Goal: Check status: Check status

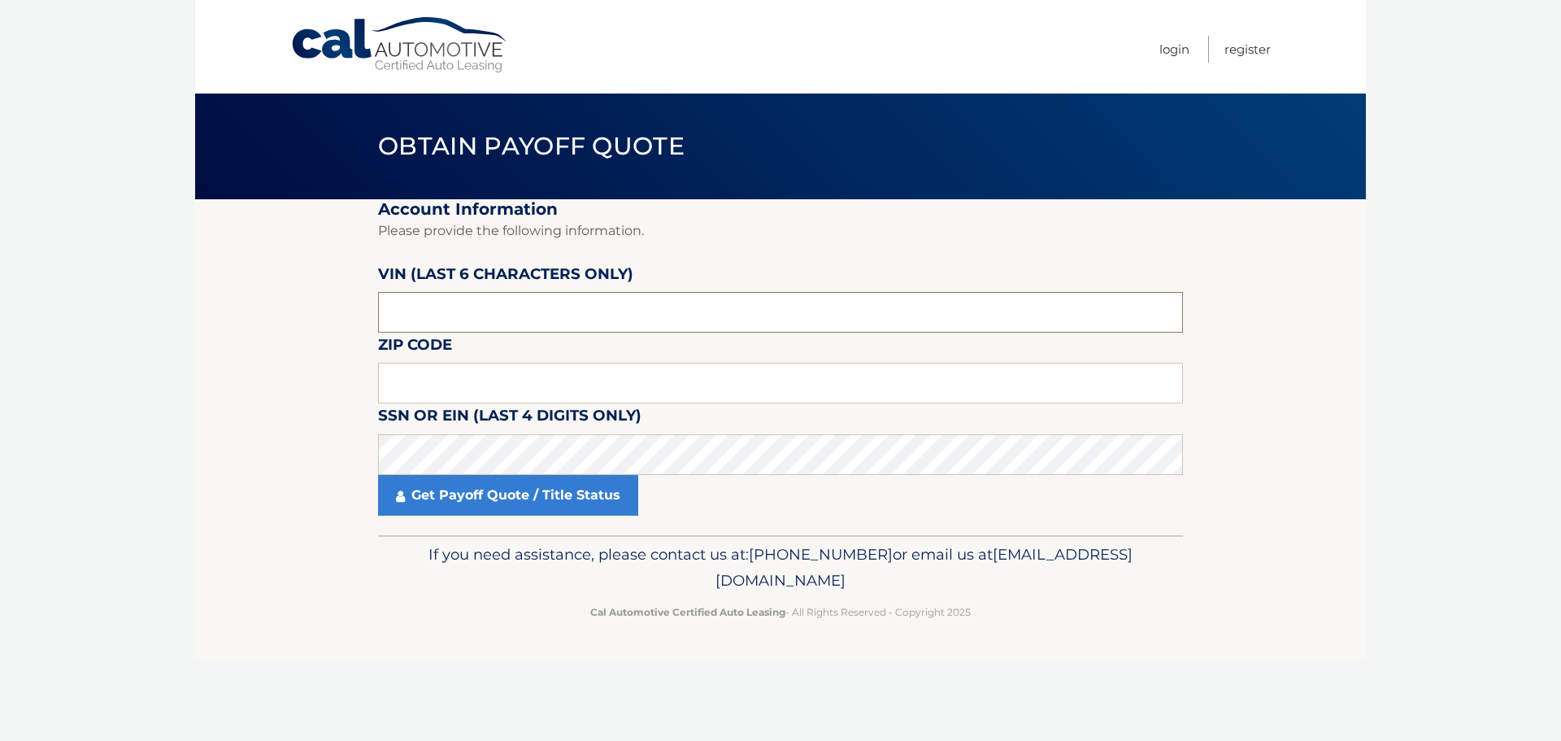
click at [581, 317] on input "text" at bounding box center [780, 312] width 805 height 41
type input "509228"
click at [495, 364] on input "text" at bounding box center [780, 383] width 805 height 41
type input "33019"
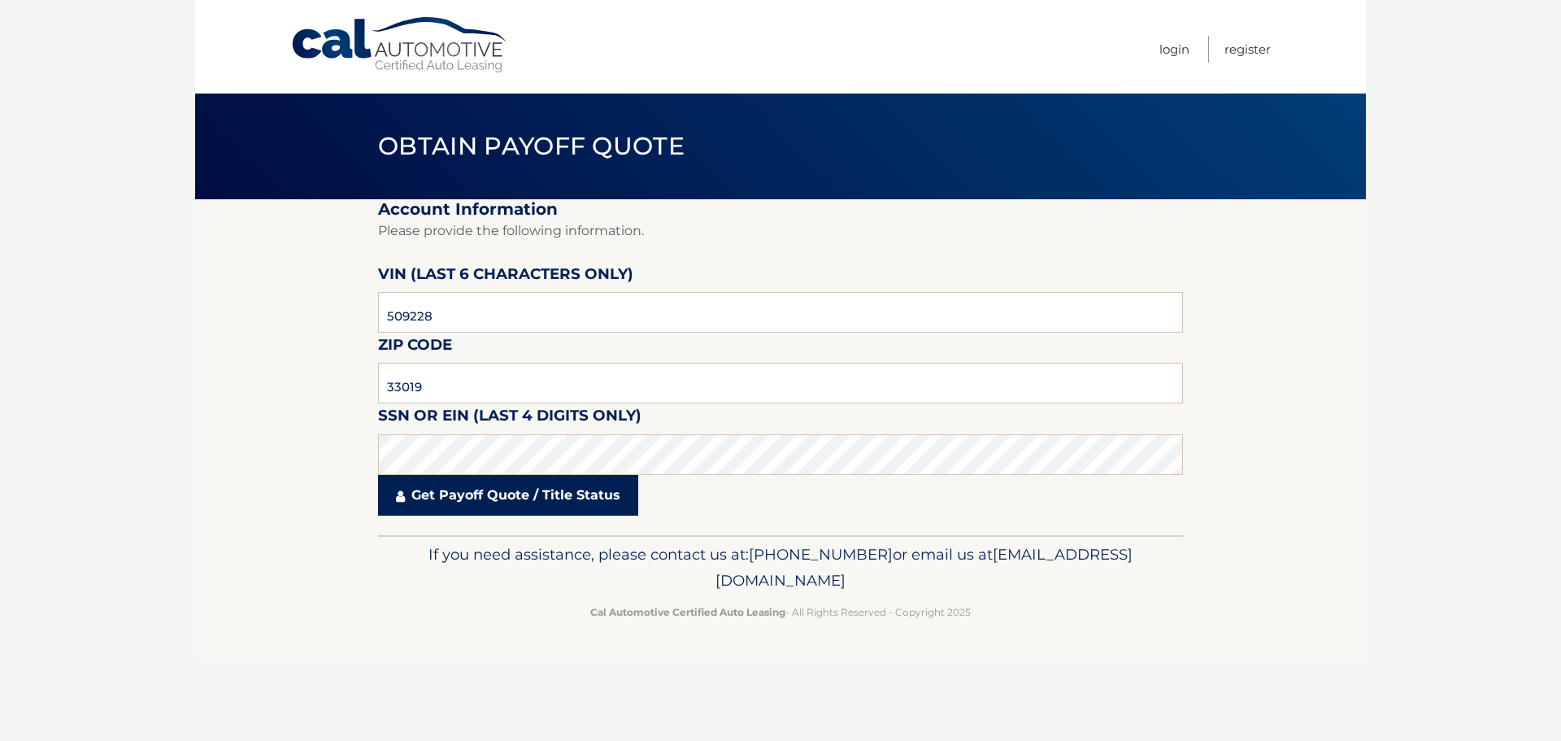
click at [515, 488] on link "Get Payoff Quote / Title Status" at bounding box center [508, 495] width 260 height 41
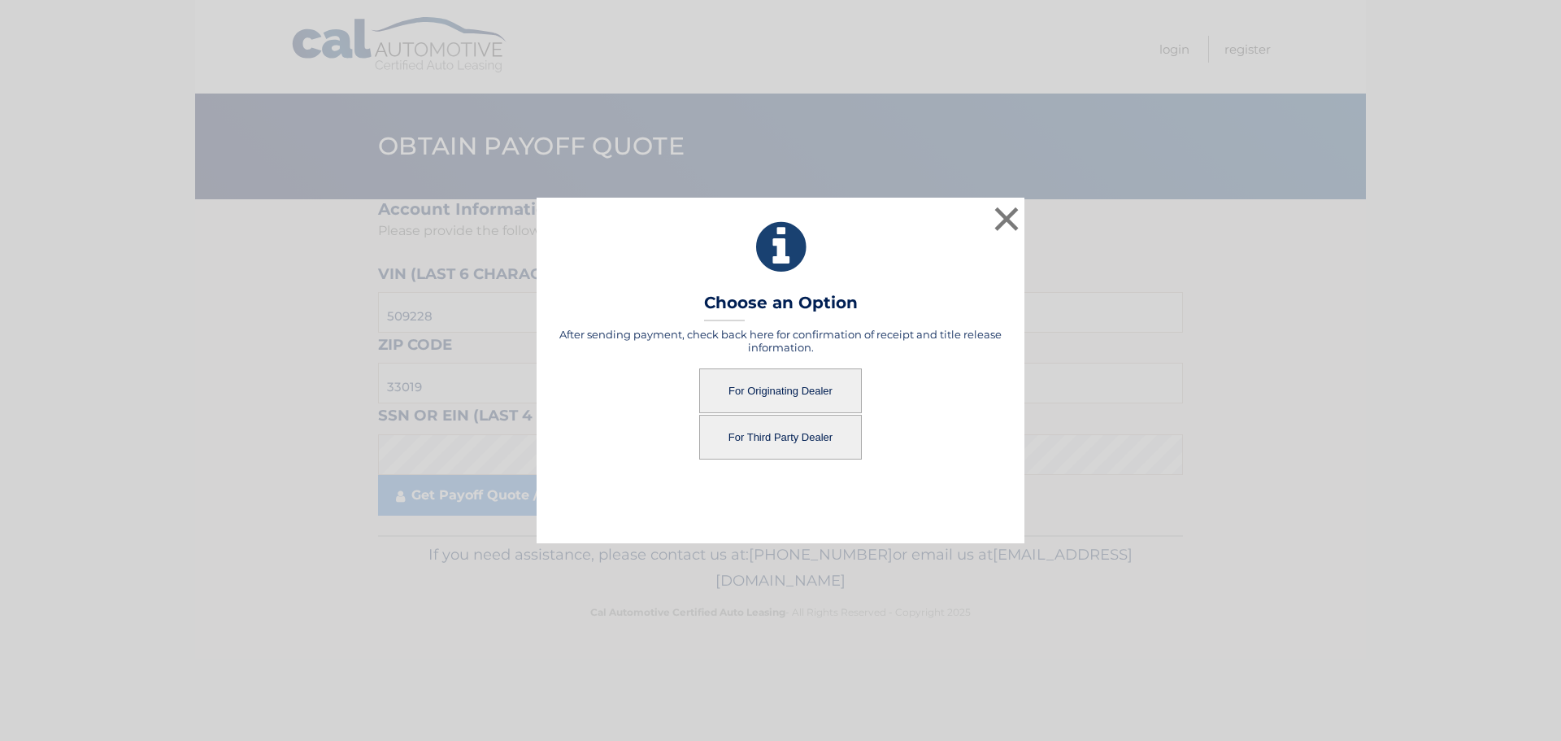
click at [779, 381] on button "For Originating Dealer" at bounding box center [780, 390] width 163 height 45
click at [770, 387] on button "For Originating Dealer" at bounding box center [780, 390] width 163 height 45
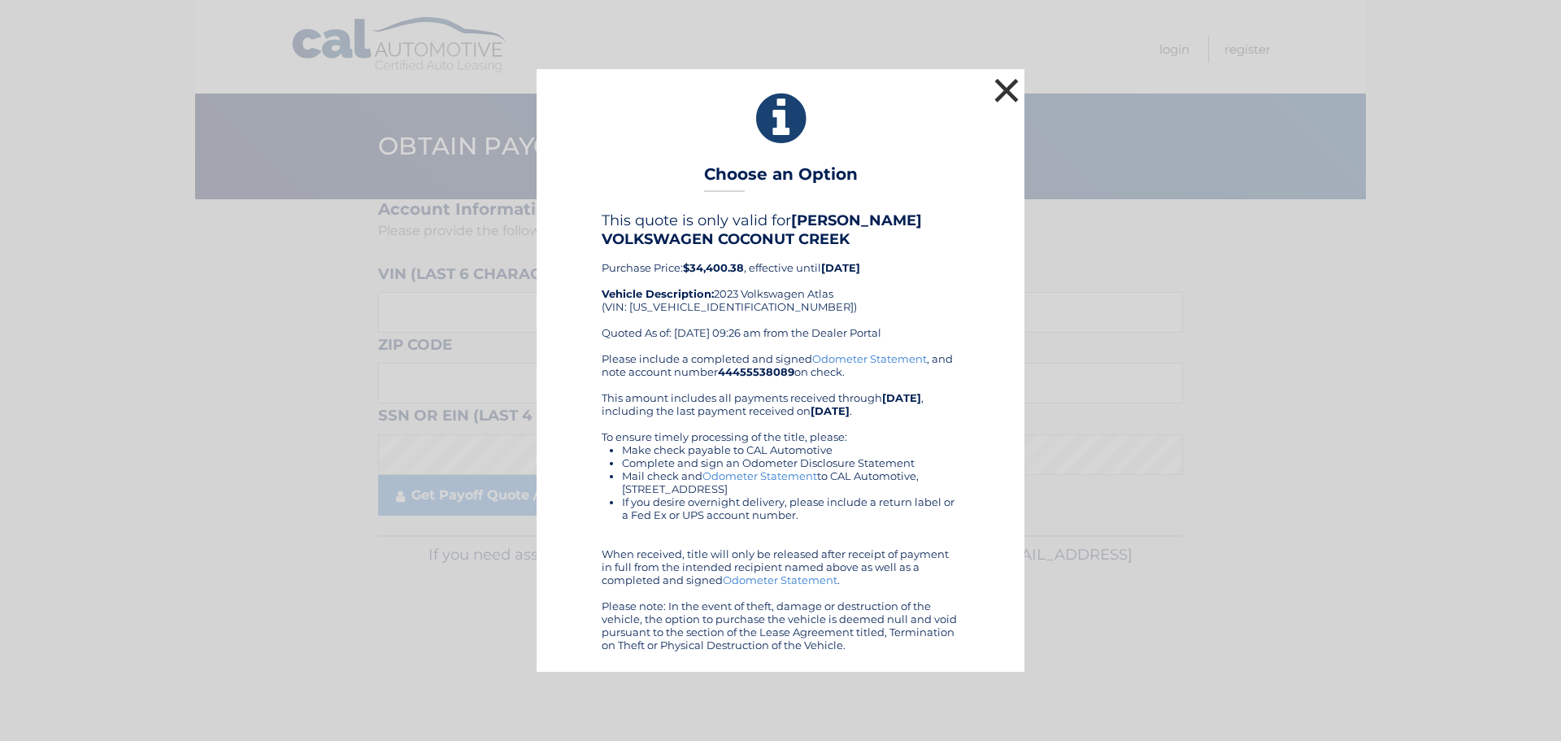
click at [999, 83] on button "×" at bounding box center [1006, 90] width 33 height 33
